Goal: Find specific page/section: Find specific page/section

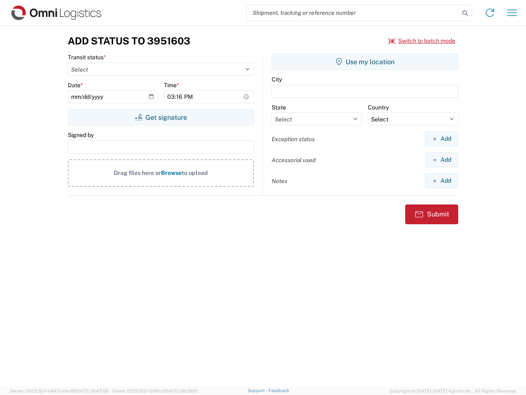
click at [353, 13] on input "search" at bounding box center [353, 13] width 213 height 16
click at [466, 13] on icon at bounding box center [466, 13] width 12 height 12
click at [490, 13] on icon at bounding box center [490, 12] width 13 height 13
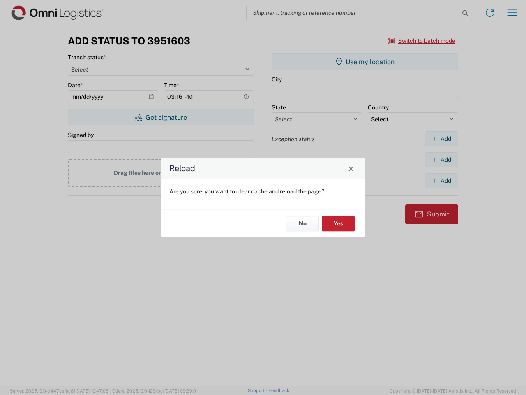
click at [512, 13] on div "Reload Are you sure, you want to clear cache and reload the page? No Yes" at bounding box center [263, 197] width 526 height 395
click at [422, 41] on div "Reload Are you sure, you want to clear cache and reload the page? No Yes" at bounding box center [263, 197] width 526 height 395
click at [161, 117] on div "Reload Are you sure, you want to clear cache and reload the page? No Yes" at bounding box center [263, 197] width 526 height 395
click at [365, 62] on div "Reload Are you sure, you want to clear cache and reload the page? No Yes" at bounding box center [263, 197] width 526 height 395
click at [442, 139] on div "Reload Are you sure, you want to clear cache and reload the page? No Yes" at bounding box center [263, 197] width 526 height 395
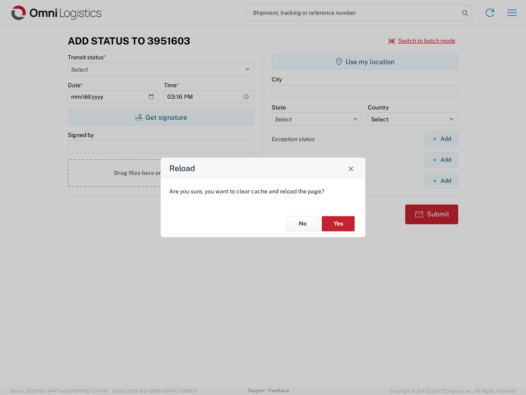
click at [442, 160] on div "Reload Are you sure, you want to clear cache and reload the page? No Yes" at bounding box center [263, 197] width 526 height 395
click at [442, 181] on div "Reload Are you sure, you want to clear cache and reload the page? No Yes" at bounding box center [263, 197] width 526 height 395
